Goal: Task Accomplishment & Management: Manage account settings

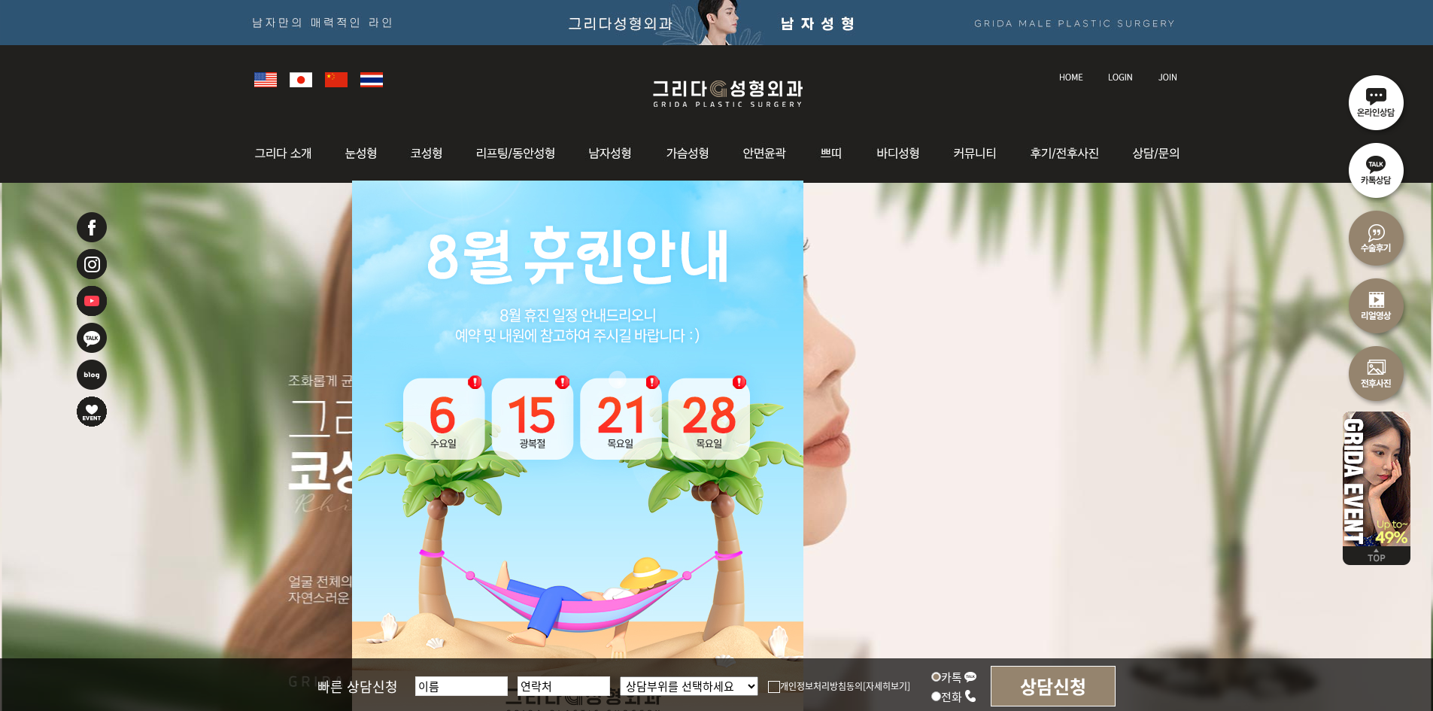
click at [1116, 65] on link at bounding box center [1122, 63] width 42 height 21
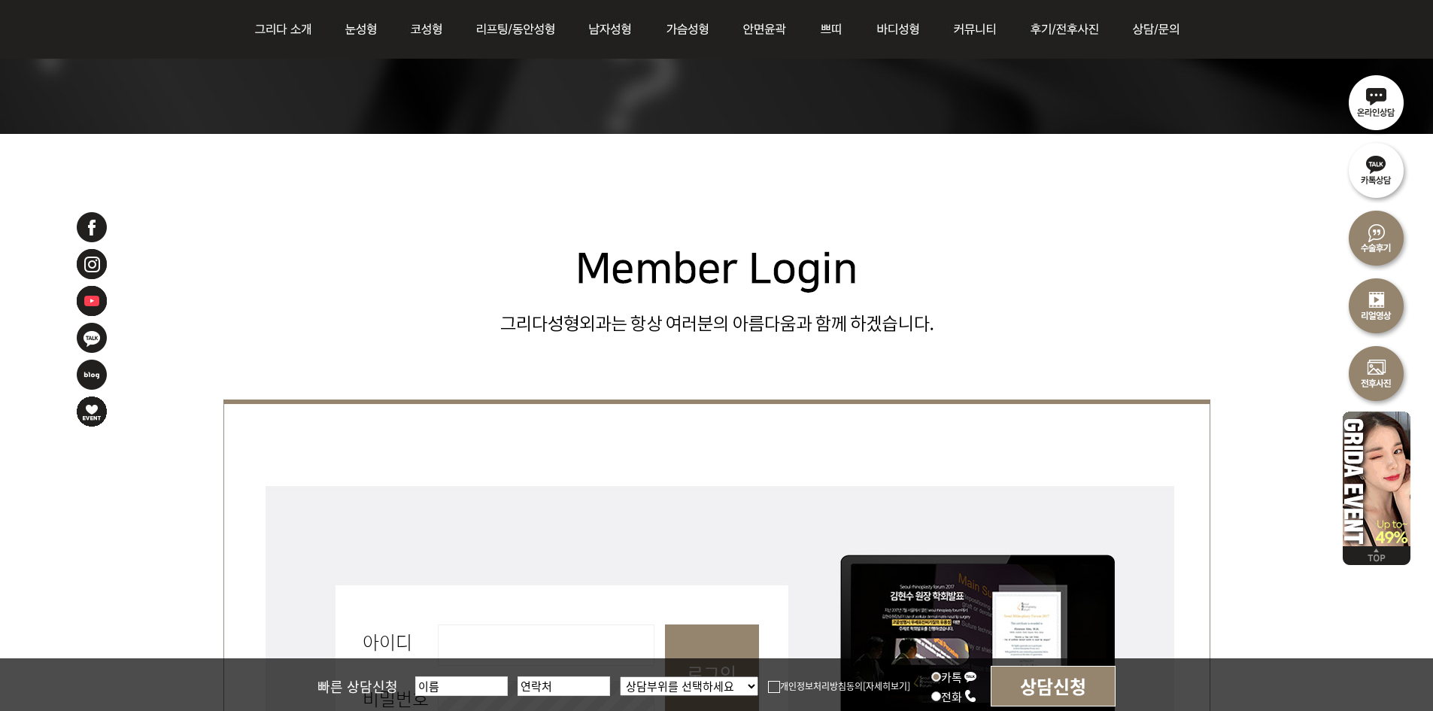
scroll to position [451, 0]
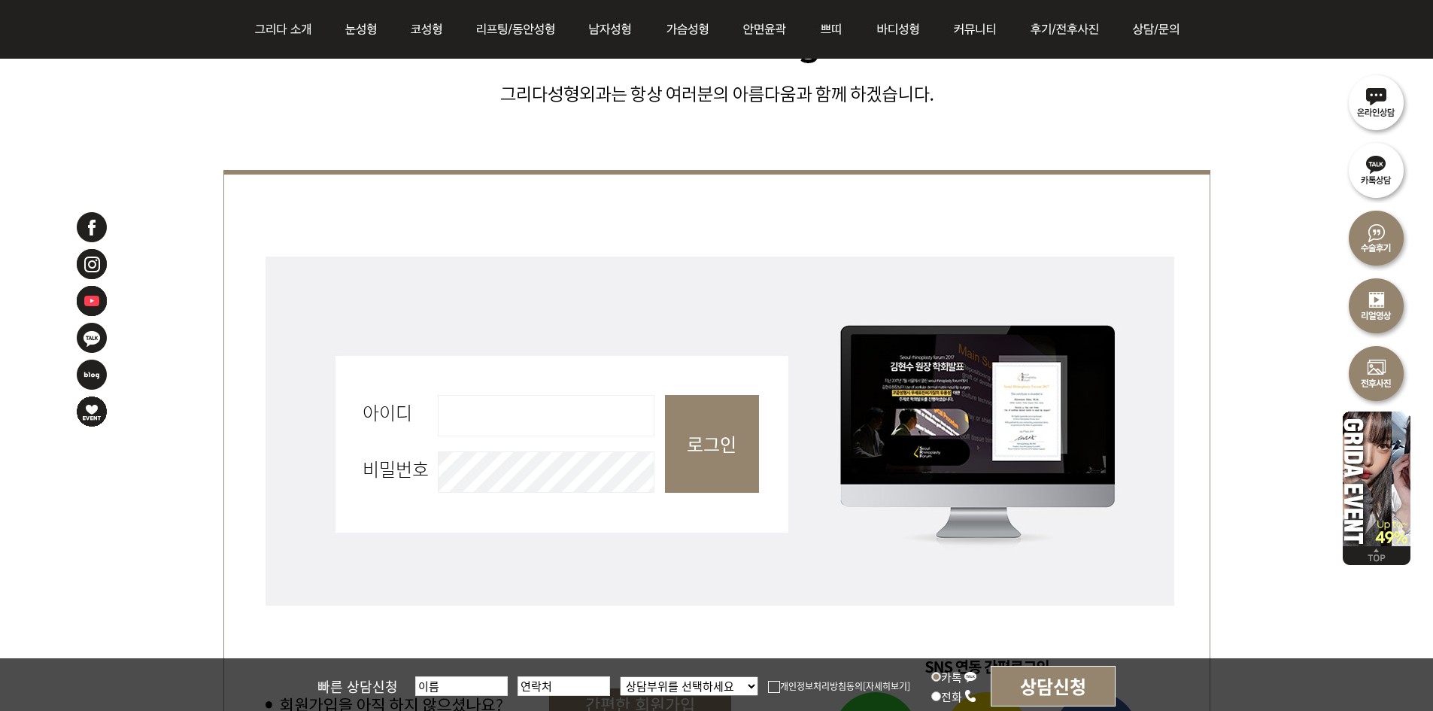
click at [542, 406] on input "아이디 필수" at bounding box center [546, 415] width 217 height 41
type input "admin"
click at [737, 442] on input "로그인" at bounding box center [712, 444] width 94 height 98
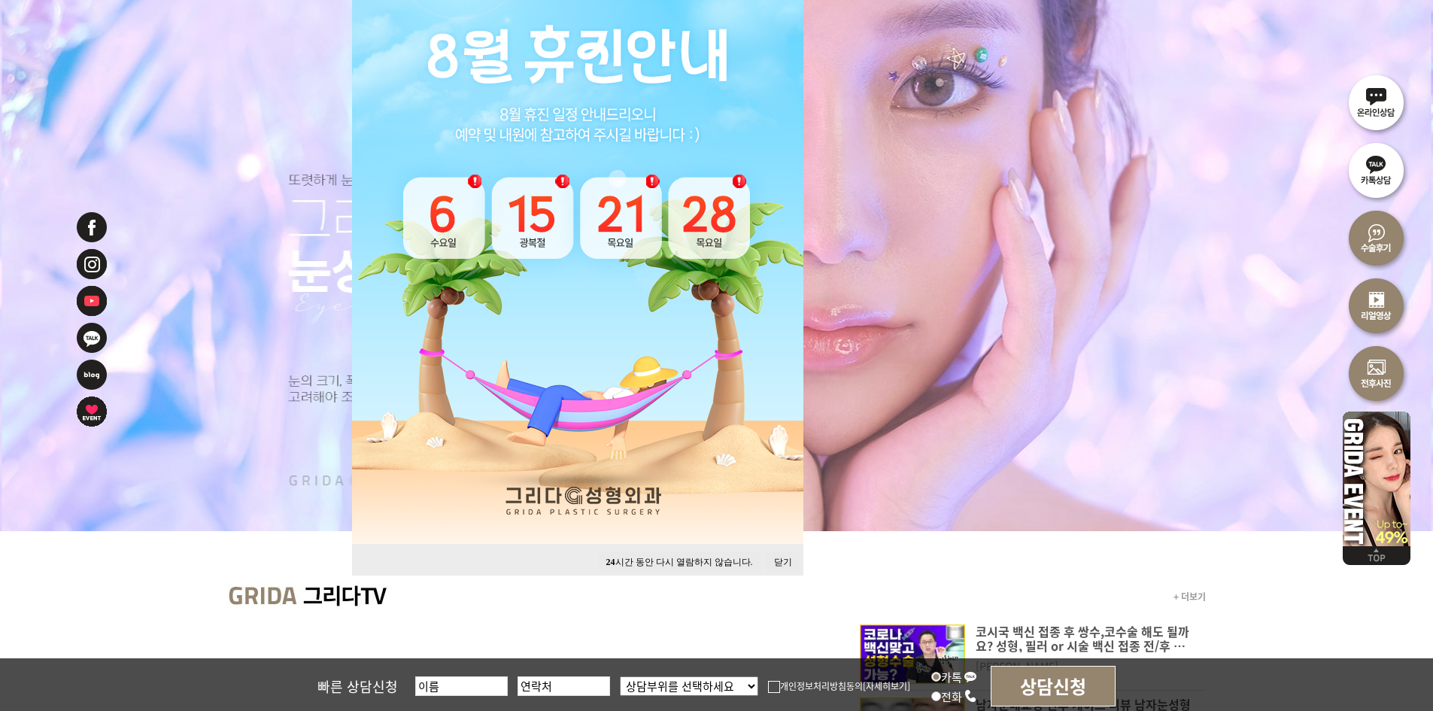
scroll to position [301, 0]
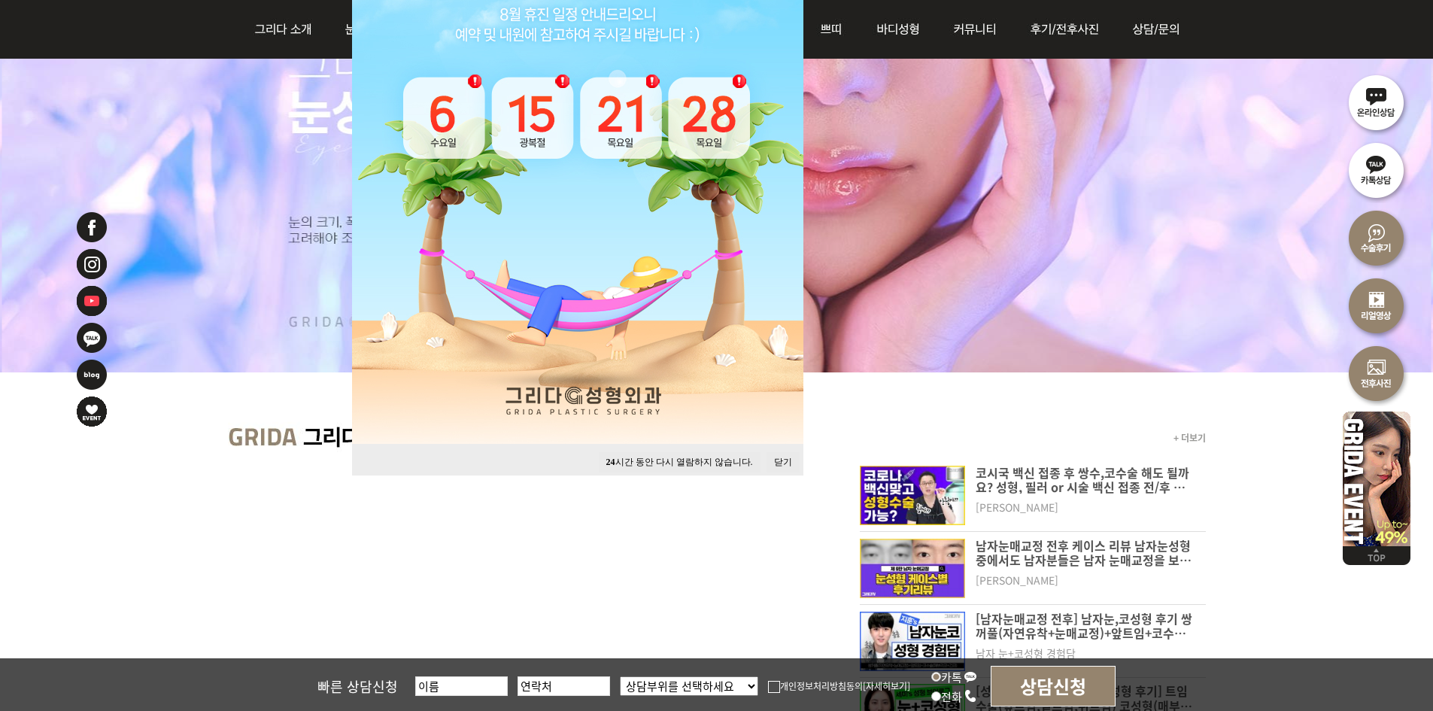
click at [783, 457] on button "닫기" at bounding box center [783, 462] width 33 height 20
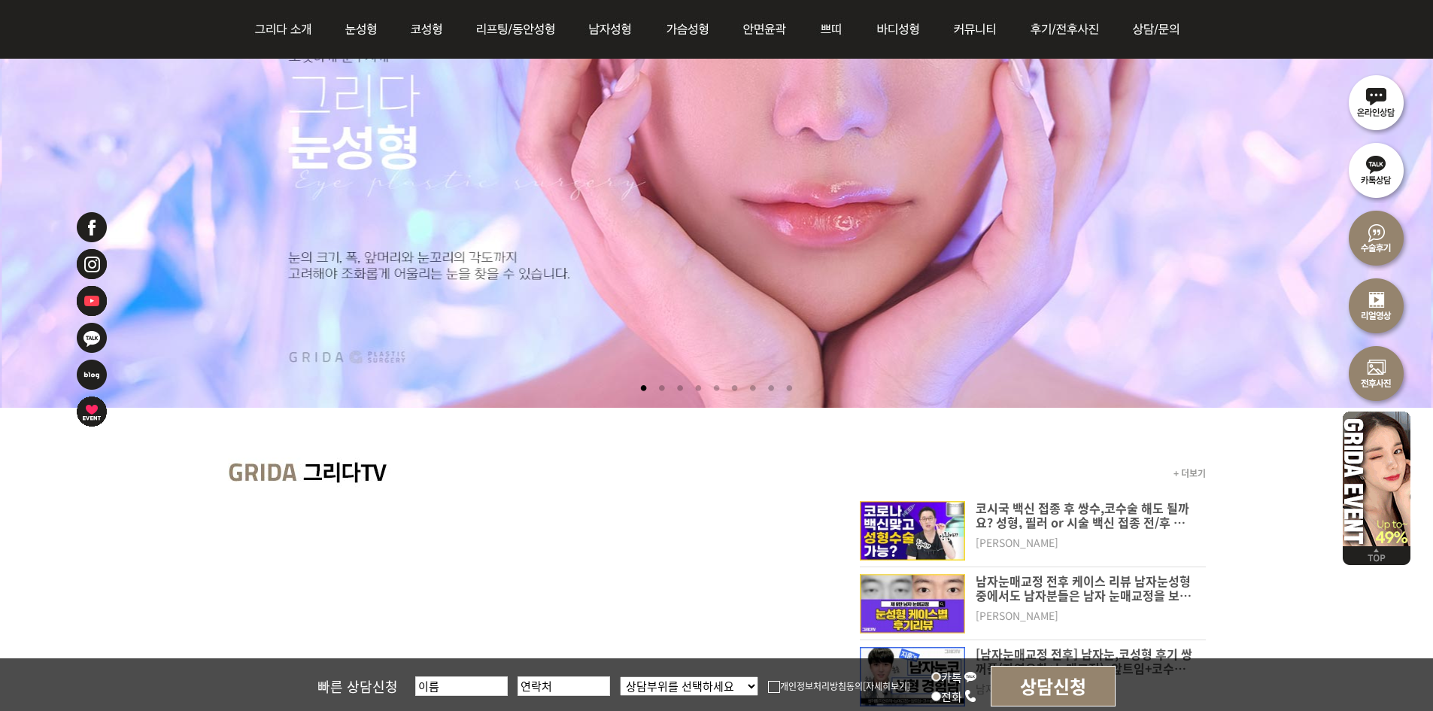
scroll to position [0, 0]
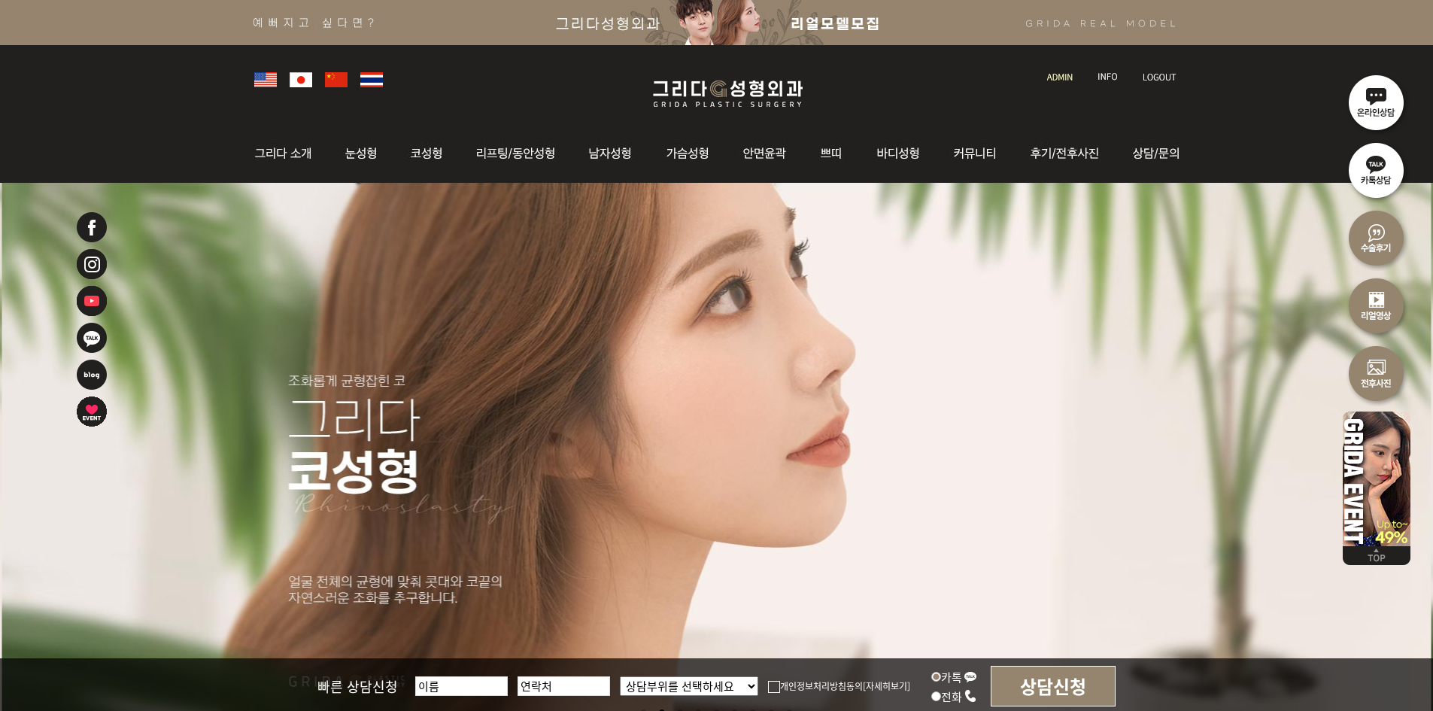
click at [281, 250] on li at bounding box center [716, 457] width 1433 height 549
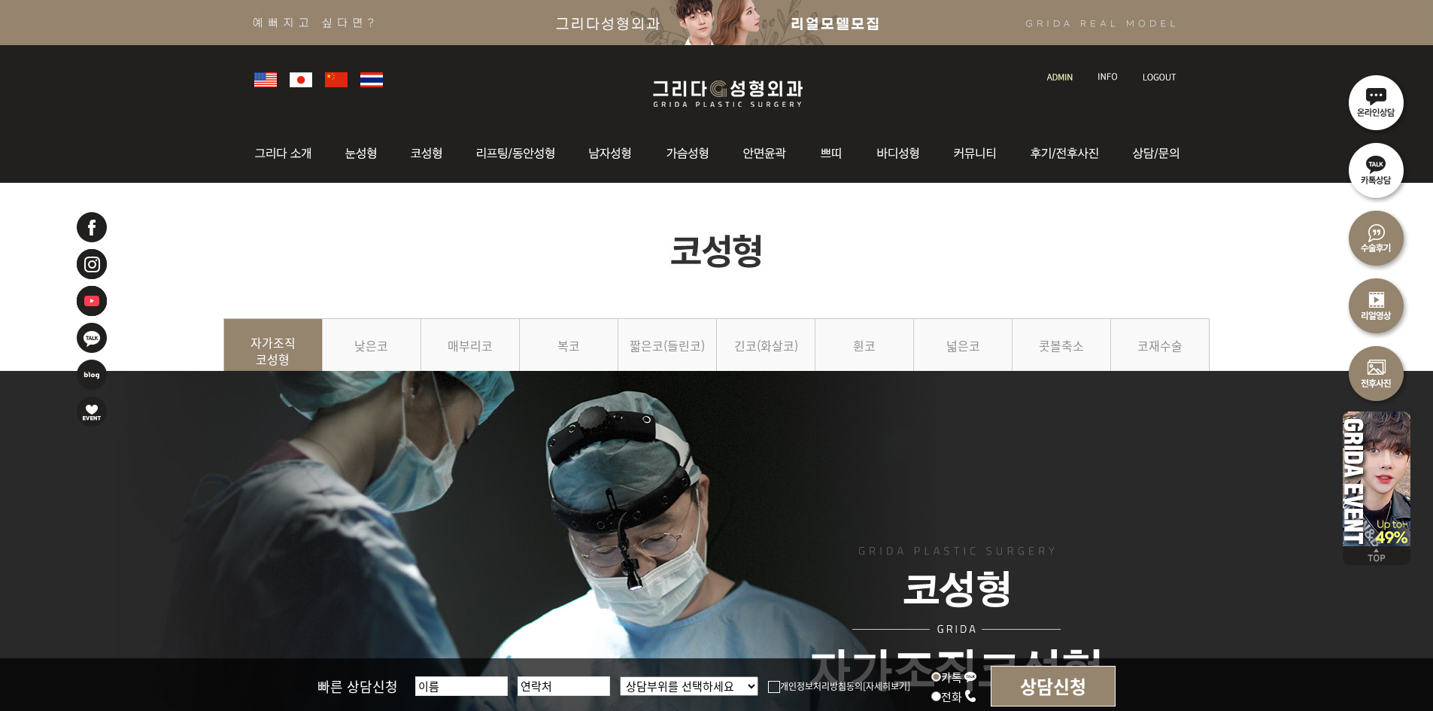
click at [1056, 71] on link at bounding box center [1061, 63] width 43 height 21
